Goal: Transaction & Acquisition: Register for event/course

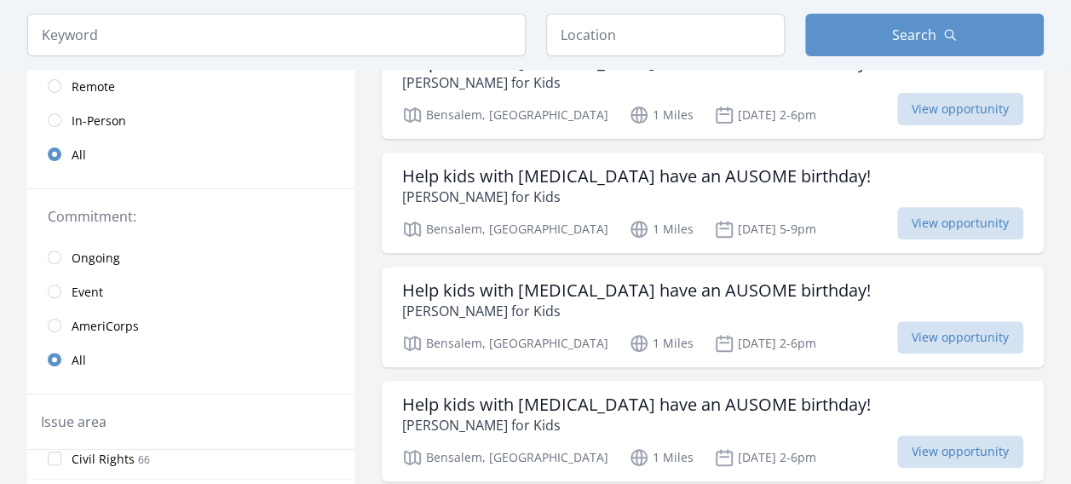
scroll to position [256, 0]
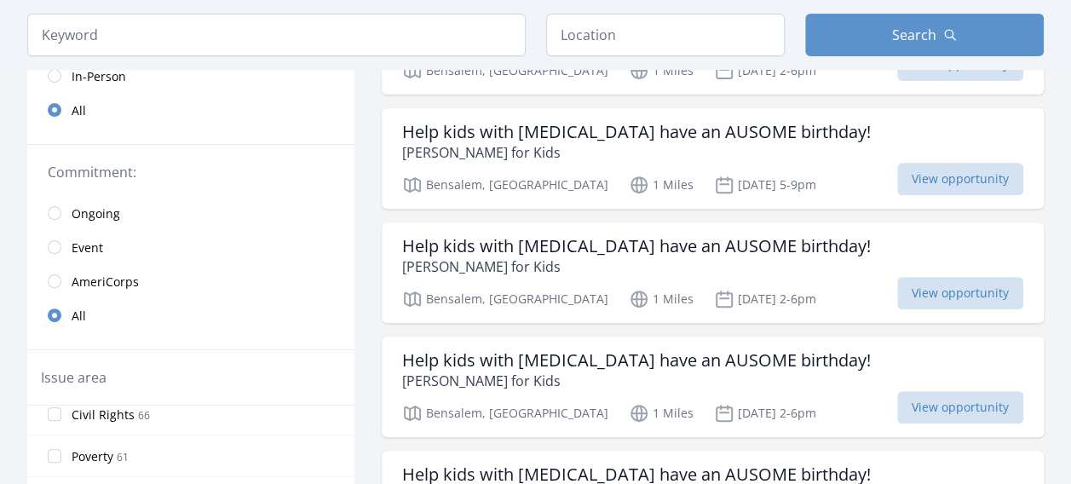
click at [83, 246] on span "Event" at bounding box center [88, 247] width 32 height 17
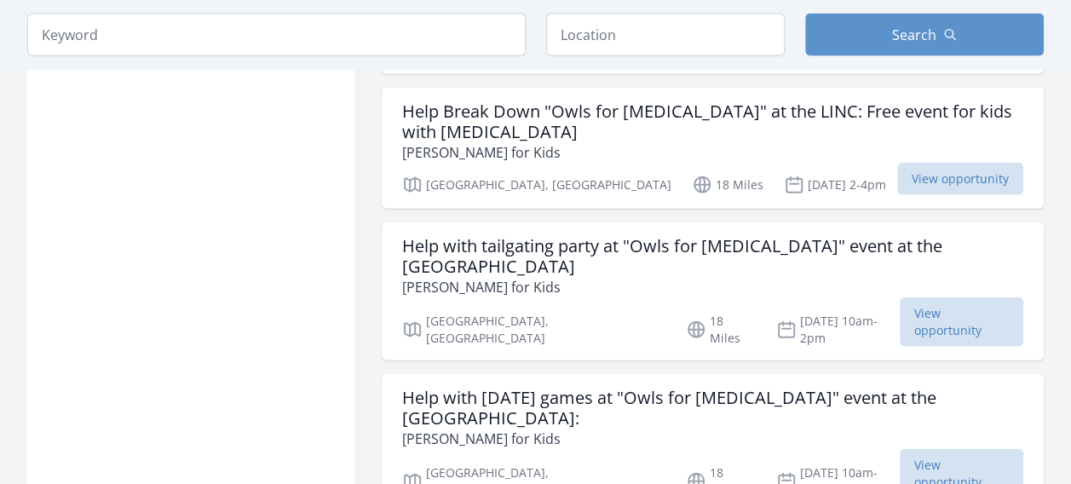
scroll to position [1894, 0]
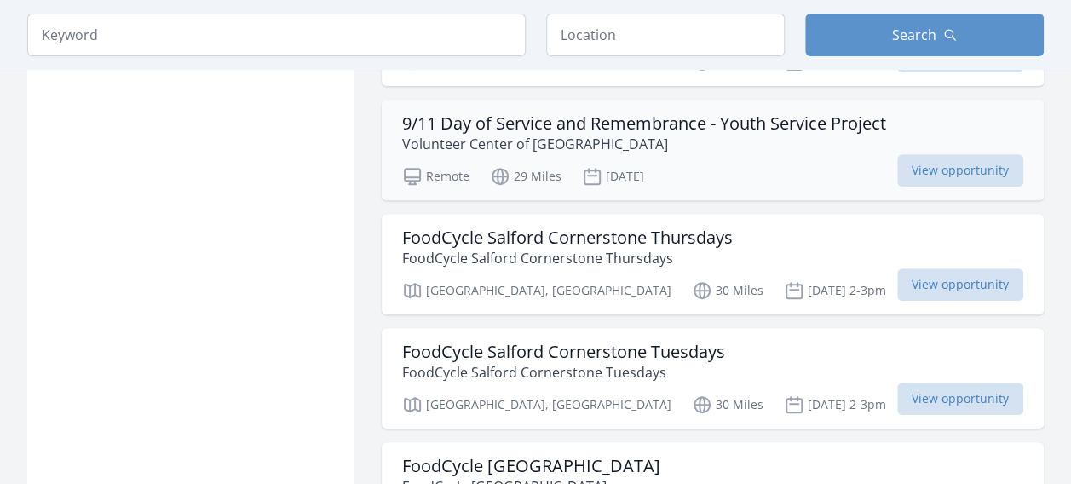
scroll to position [3577, 0]
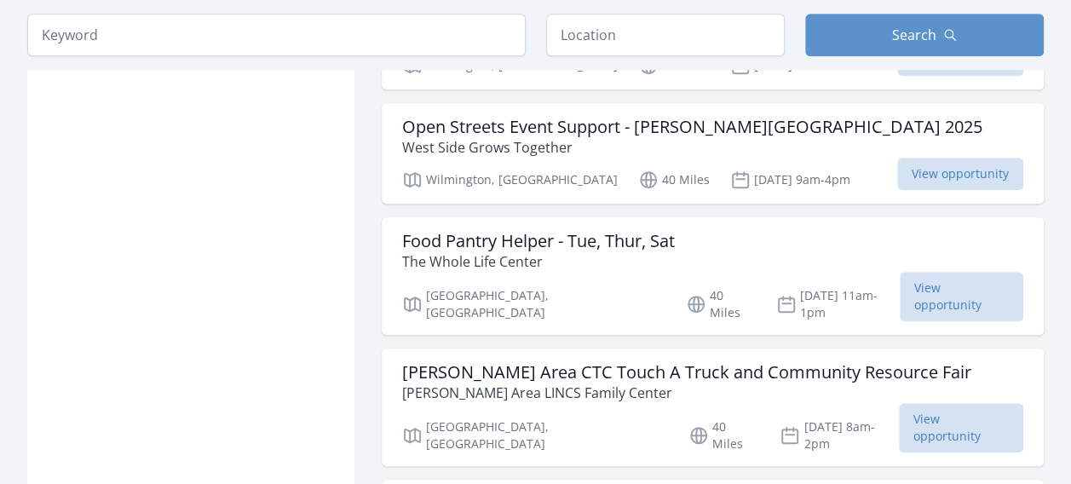
scroll to position [6995, 0]
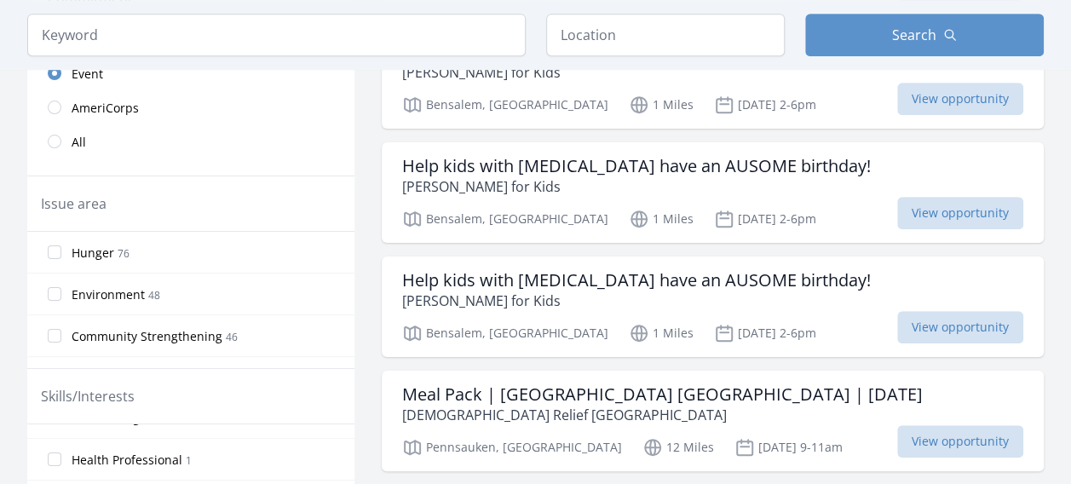
scroll to position [85, 0]
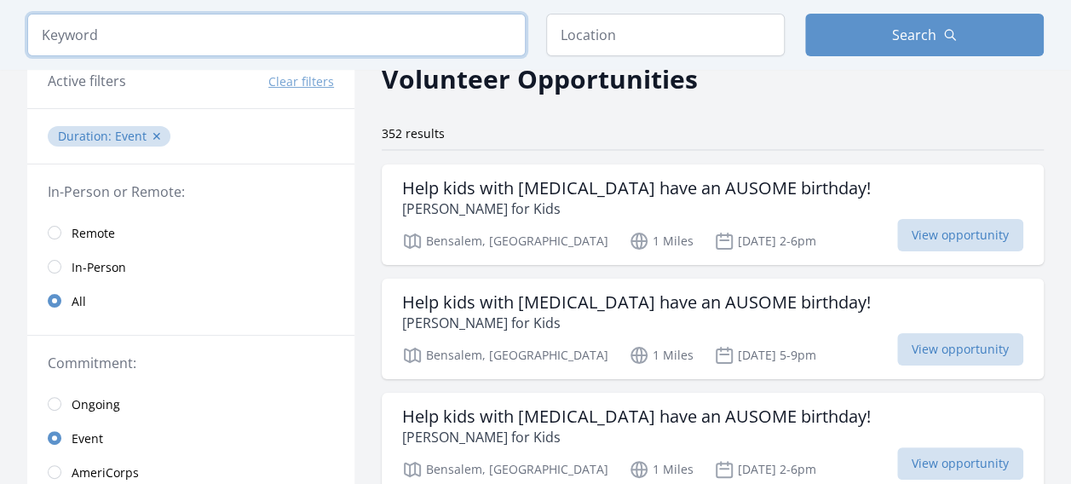
click at [306, 36] on input "search" at bounding box center [276, 35] width 498 height 43
type input "September"
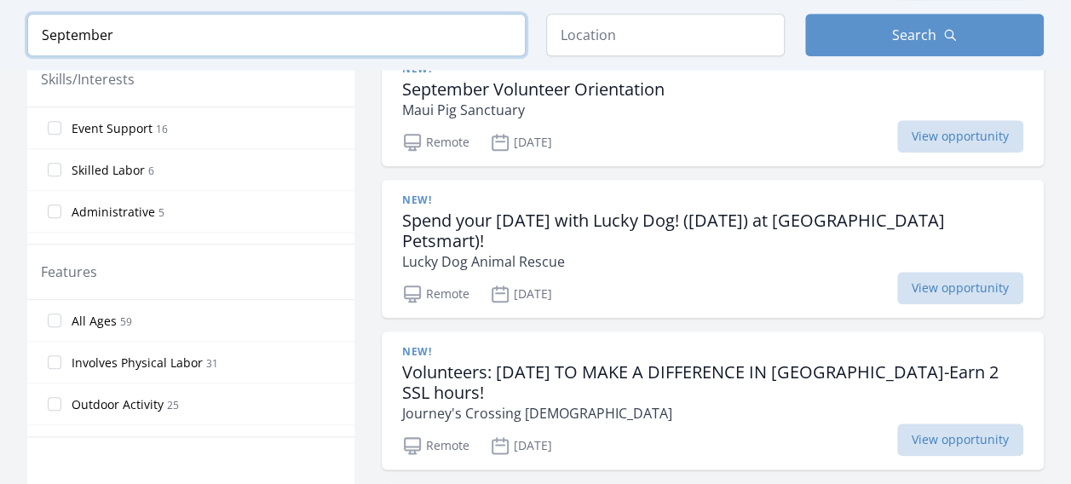
click at [513, 30] on input "September" at bounding box center [276, 35] width 498 height 43
click at [501, 30] on input "September" at bounding box center [276, 35] width 498 height 43
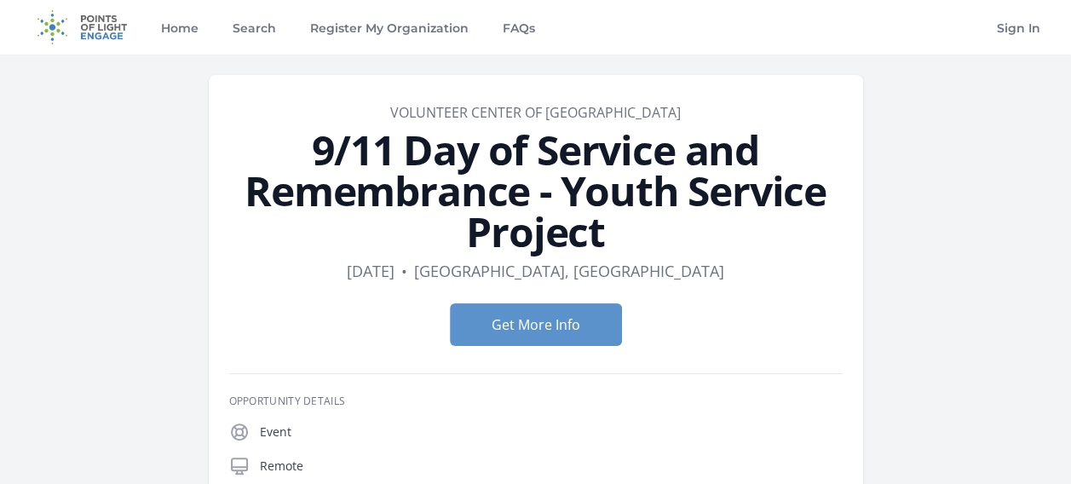
scroll to position [85, 0]
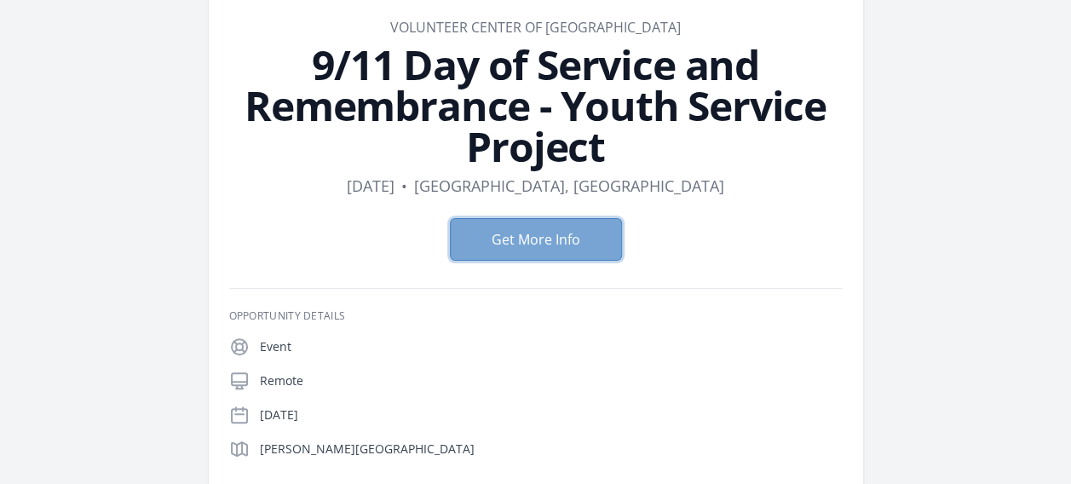
click at [564, 241] on button "Get More Info" at bounding box center [536, 239] width 172 height 43
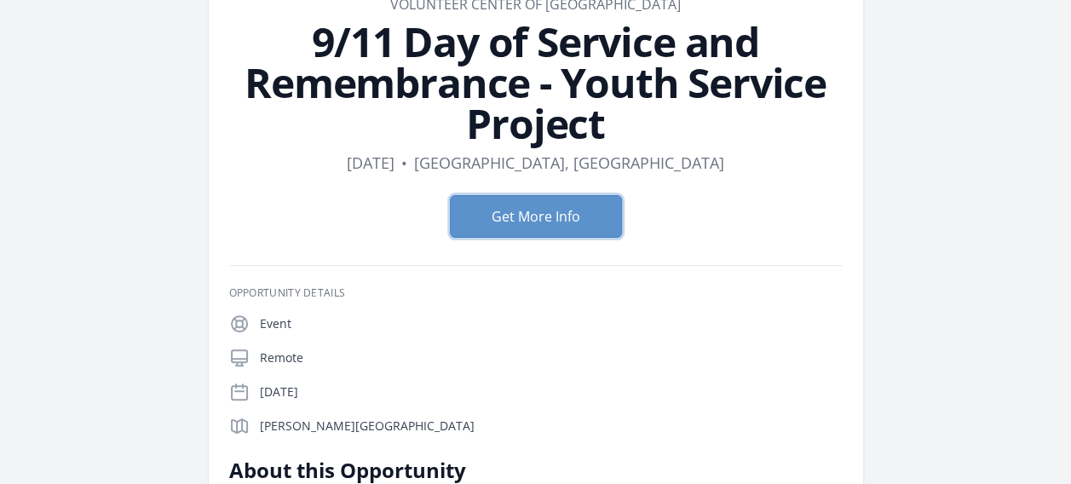
scroll to position [0, 0]
